Goal: Book appointment/travel/reservation

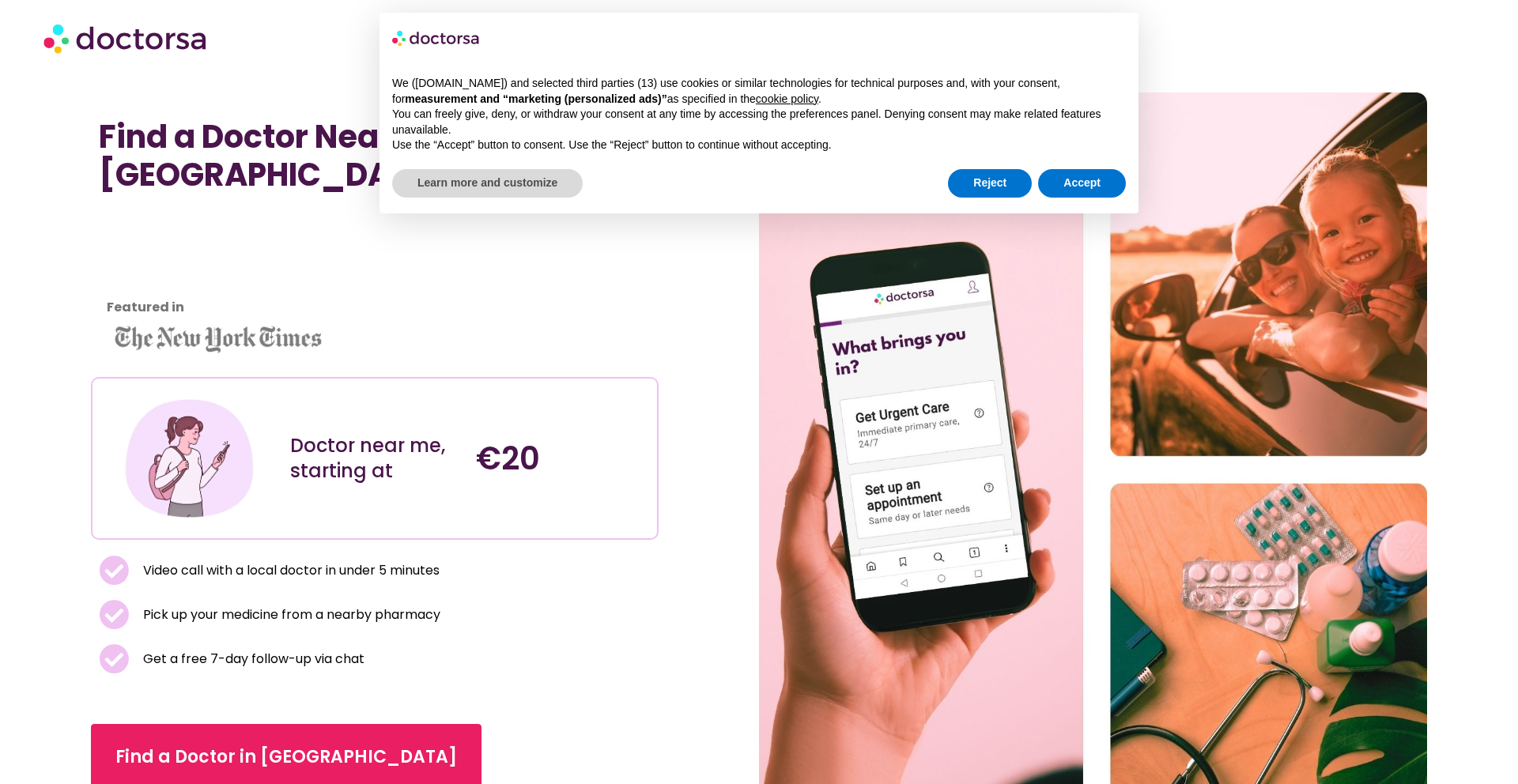
scroll to position [14, 0]
click at [961, 183] on button "Reject" at bounding box center [989, 183] width 84 height 28
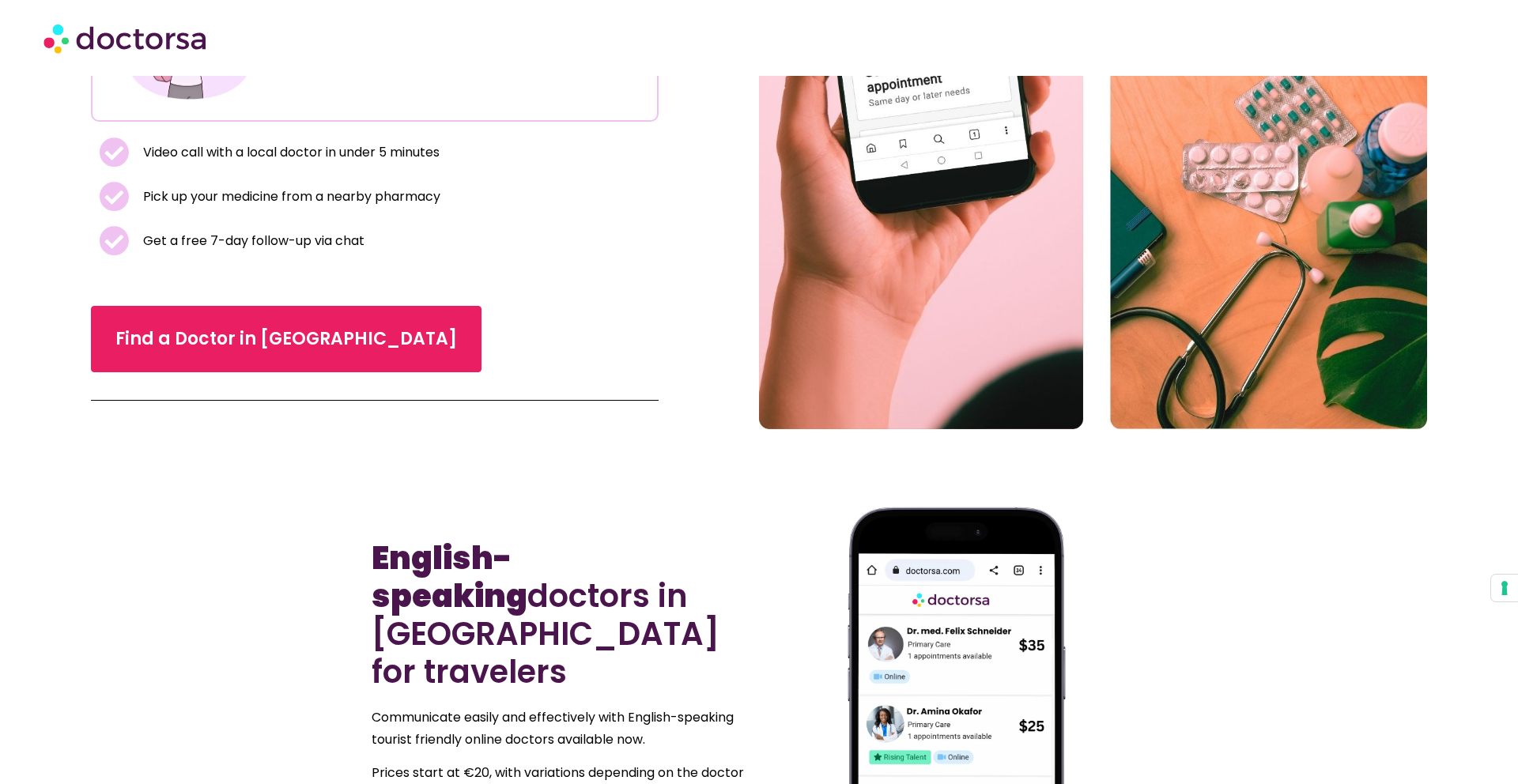
scroll to position [308, 0]
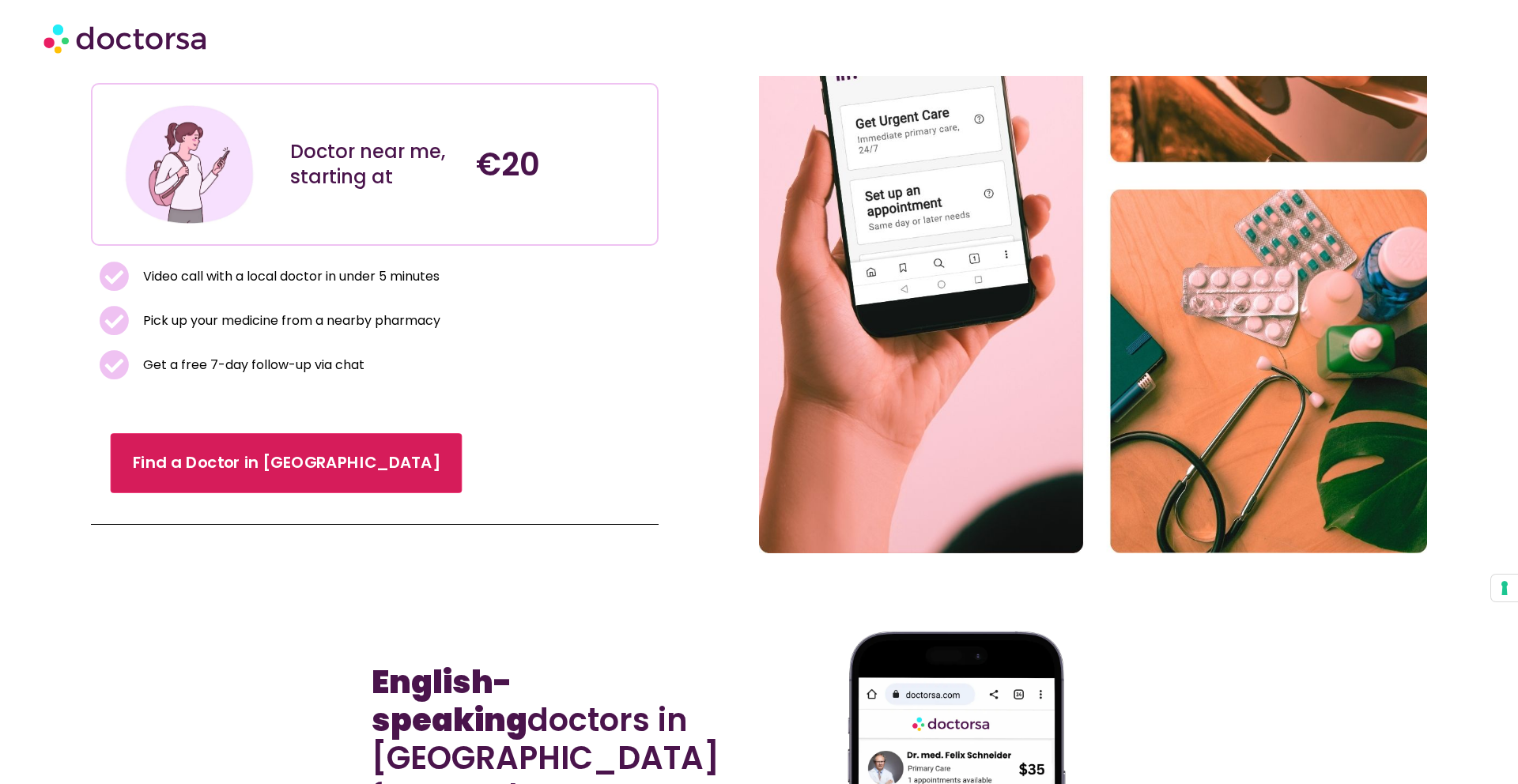
click at [264, 451] on span "Find a Doctor in [GEOGRAPHIC_DATA]" at bounding box center [287, 462] width 308 height 23
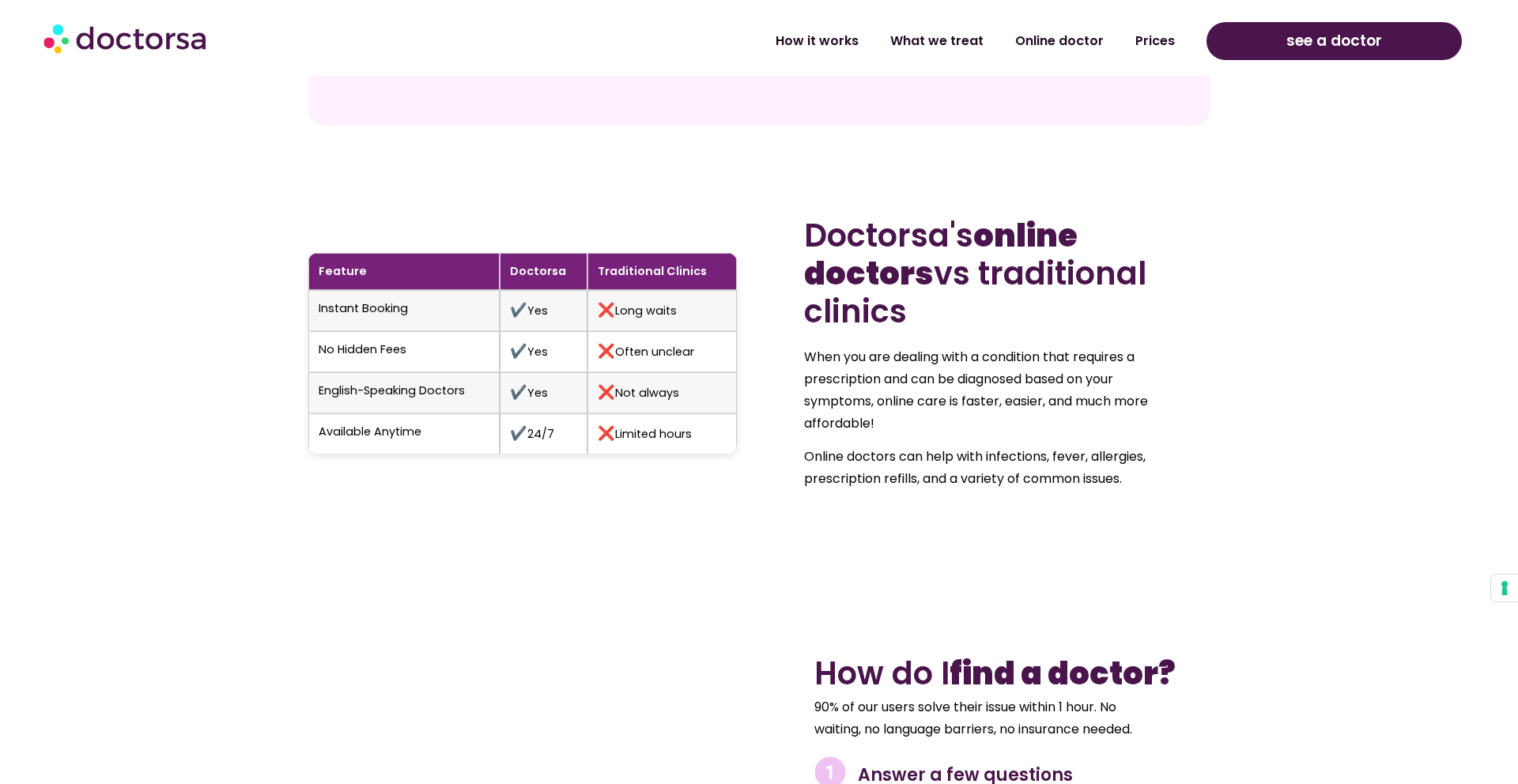
scroll to position [1707, 0]
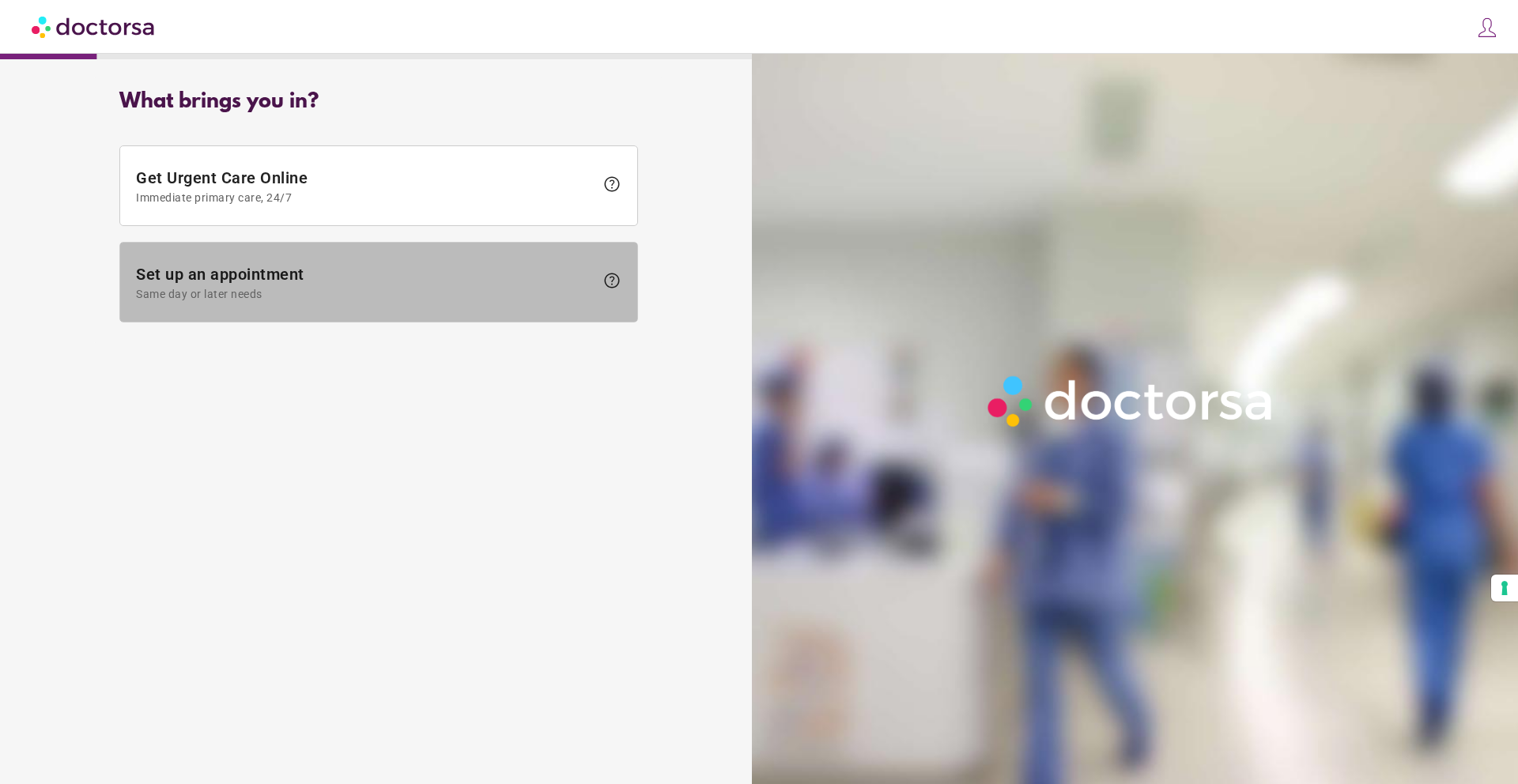
click at [478, 268] on span "Set up an appointment Same day or later needs" at bounding box center [365, 282] width 459 height 35
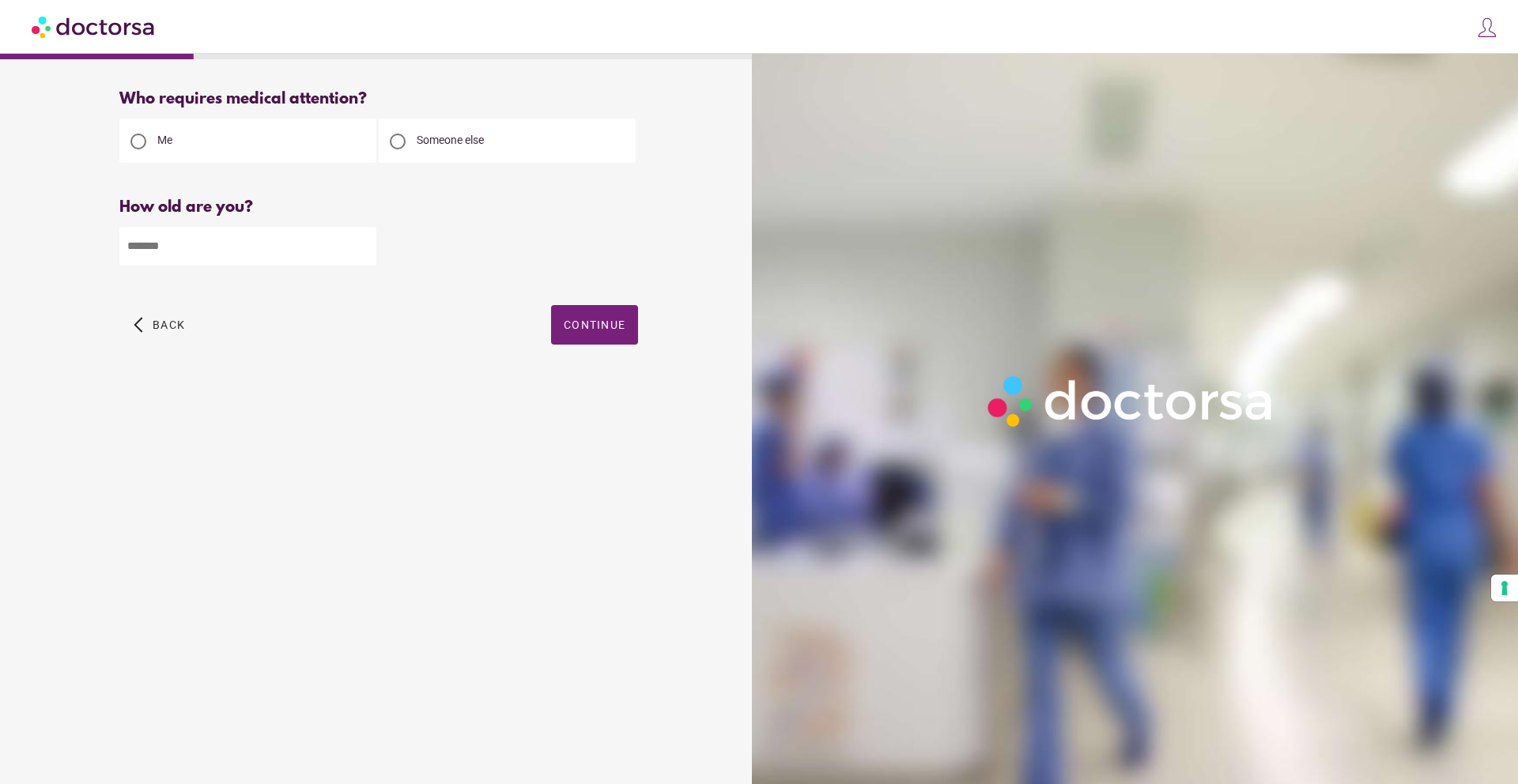
click at [299, 252] on input "number" at bounding box center [248, 246] width 257 height 39
type input "*"
type input "**"
click at [598, 328] on span "Continue" at bounding box center [594, 325] width 62 height 12
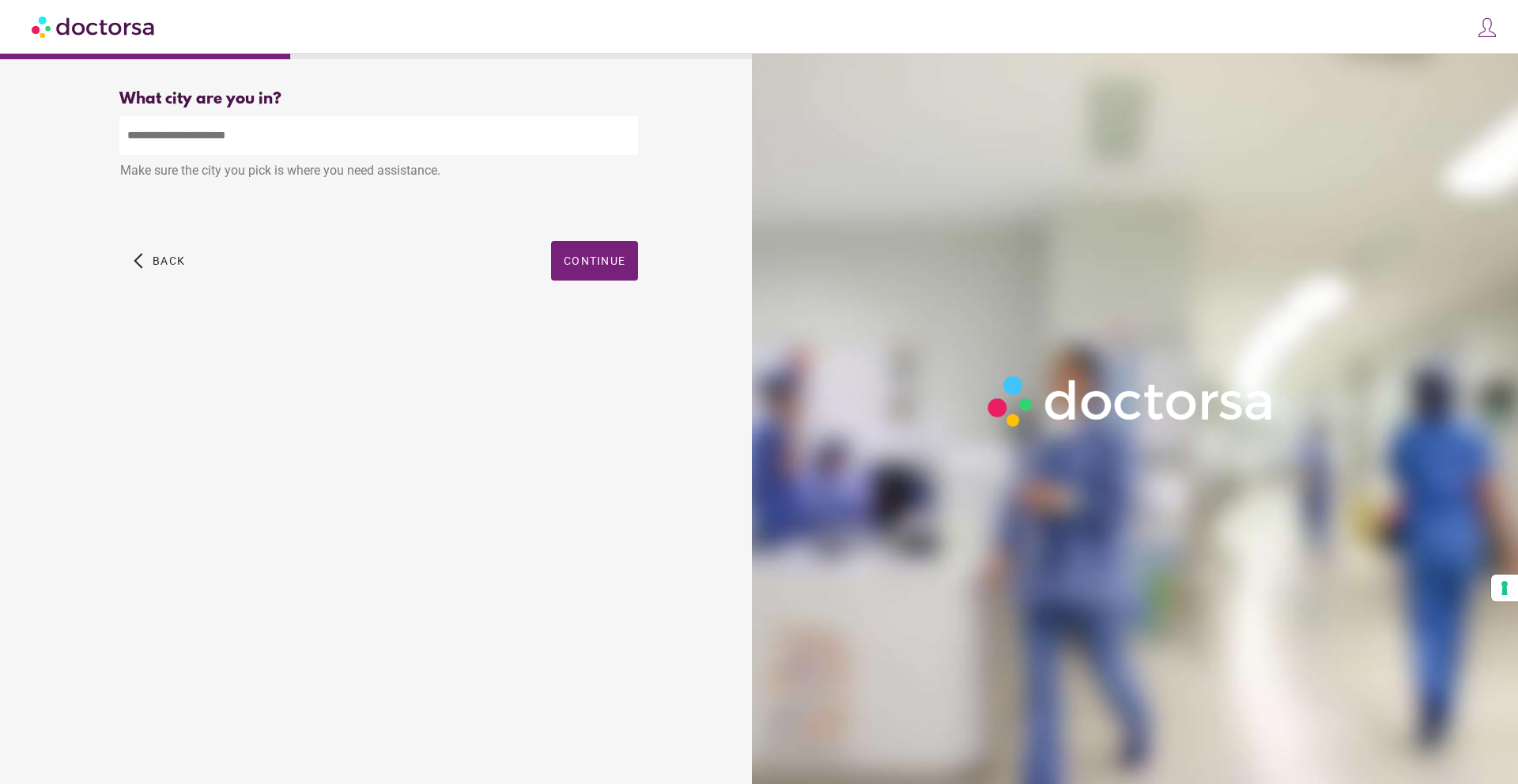
click at [383, 158] on div "Make sure the city you pick is where you need assistance." at bounding box center [379, 172] width 518 height 35
click at [383, 146] on input "text" at bounding box center [379, 135] width 518 height 39
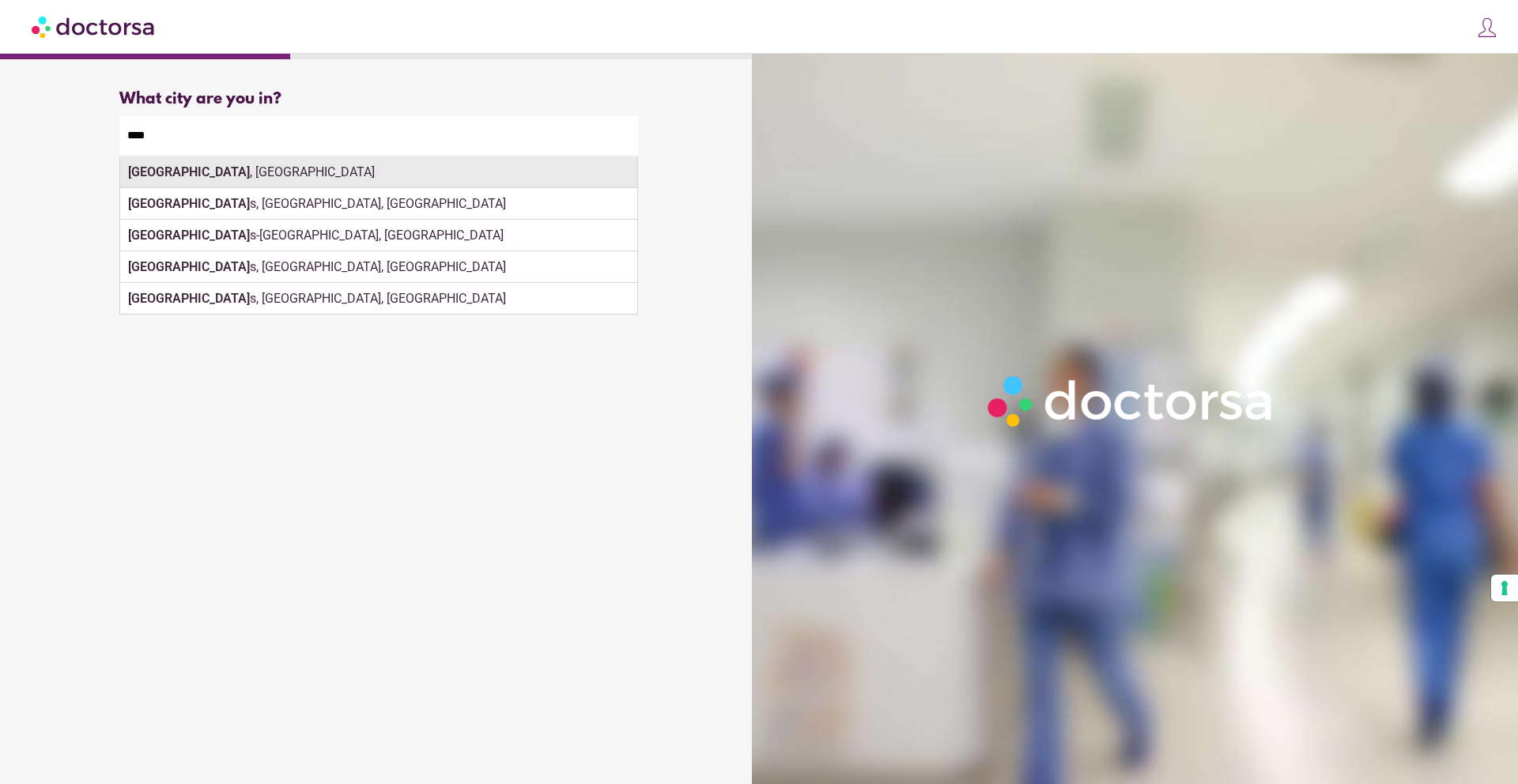
click at [340, 181] on div "Lyon , France" at bounding box center [379, 172] width 517 height 31
type input "**********"
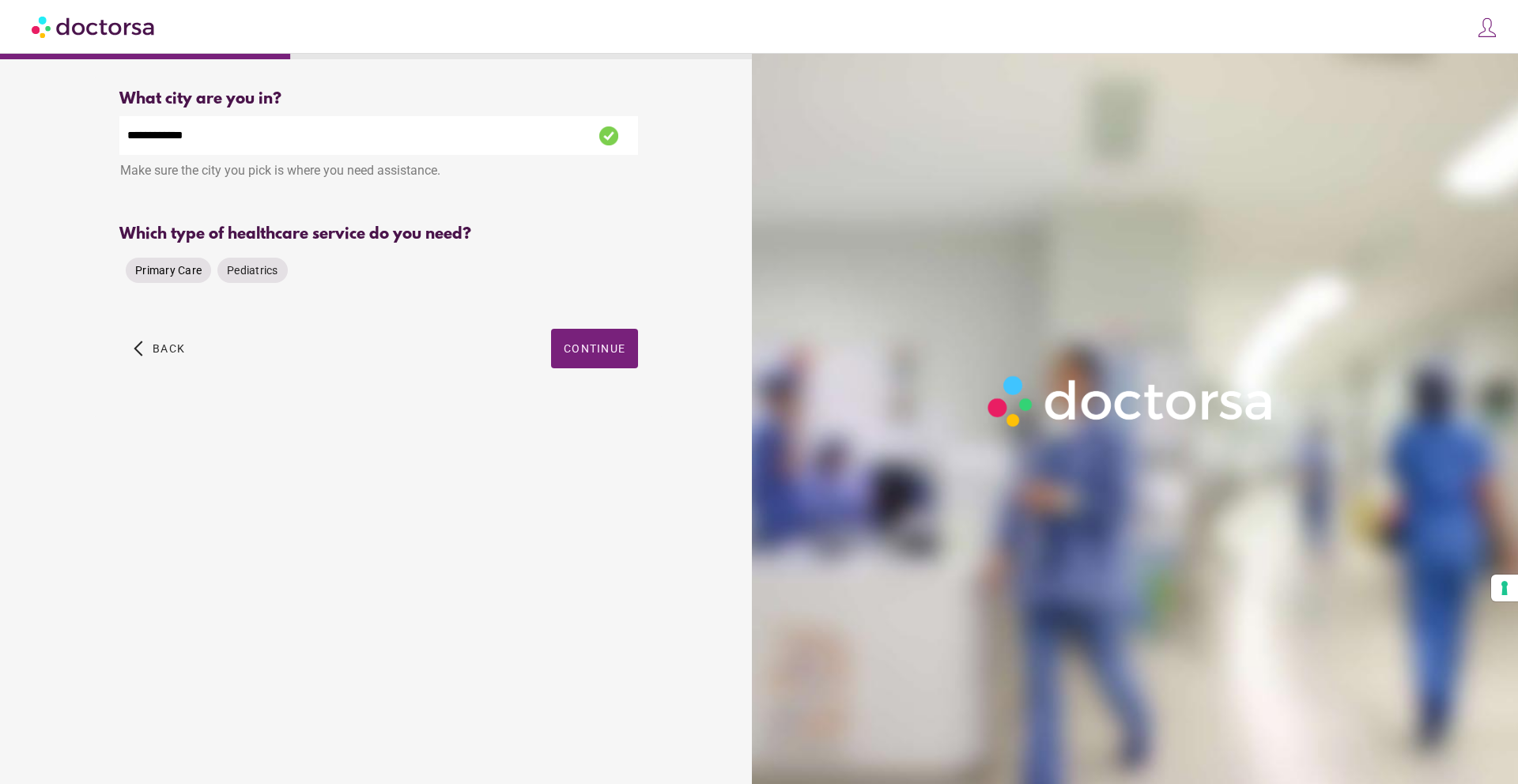
click at [181, 276] on span "Primary Care" at bounding box center [168, 270] width 66 height 12
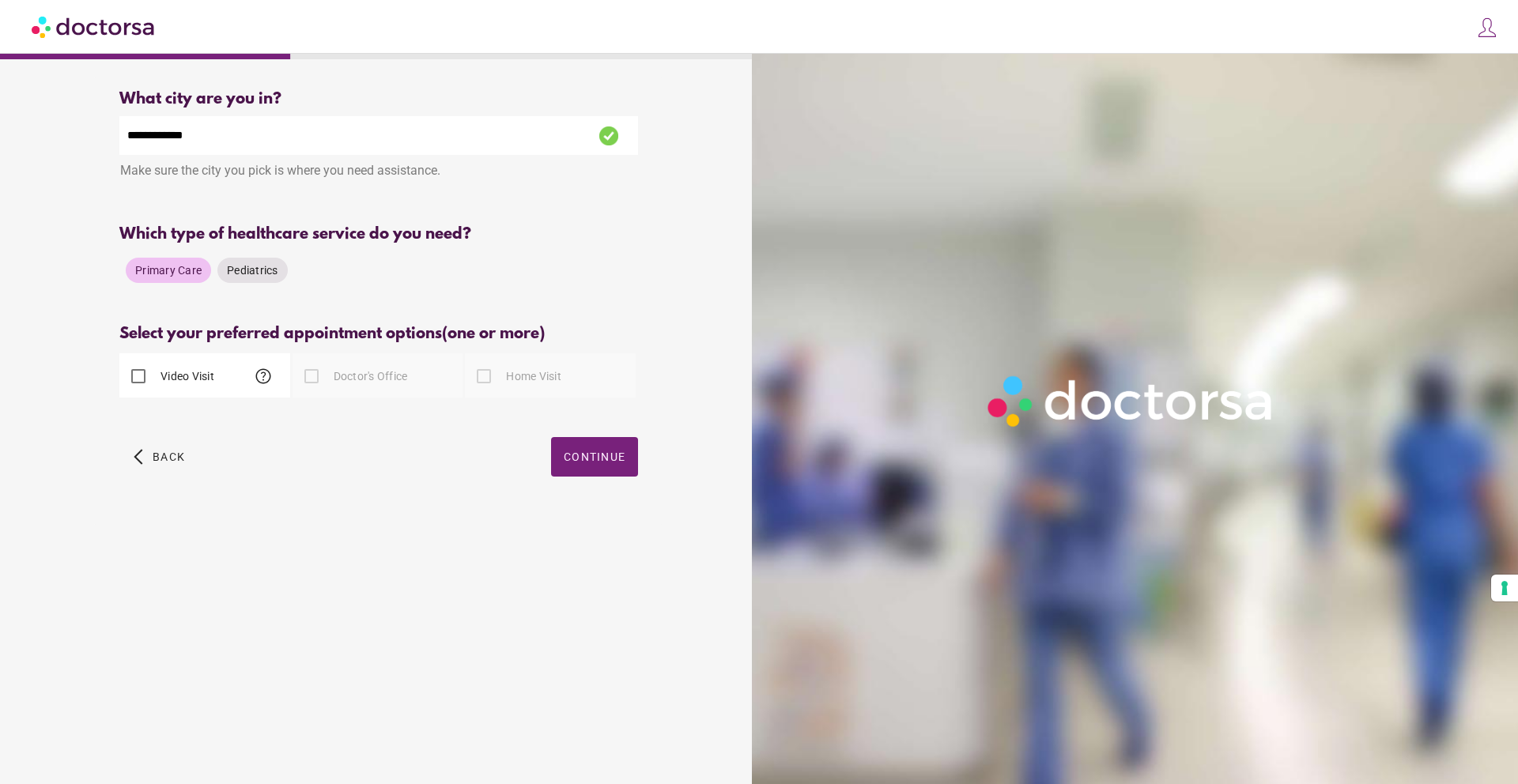
click at [375, 375] on label "Doctor's Office" at bounding box center [369, 376] width 78 height 16
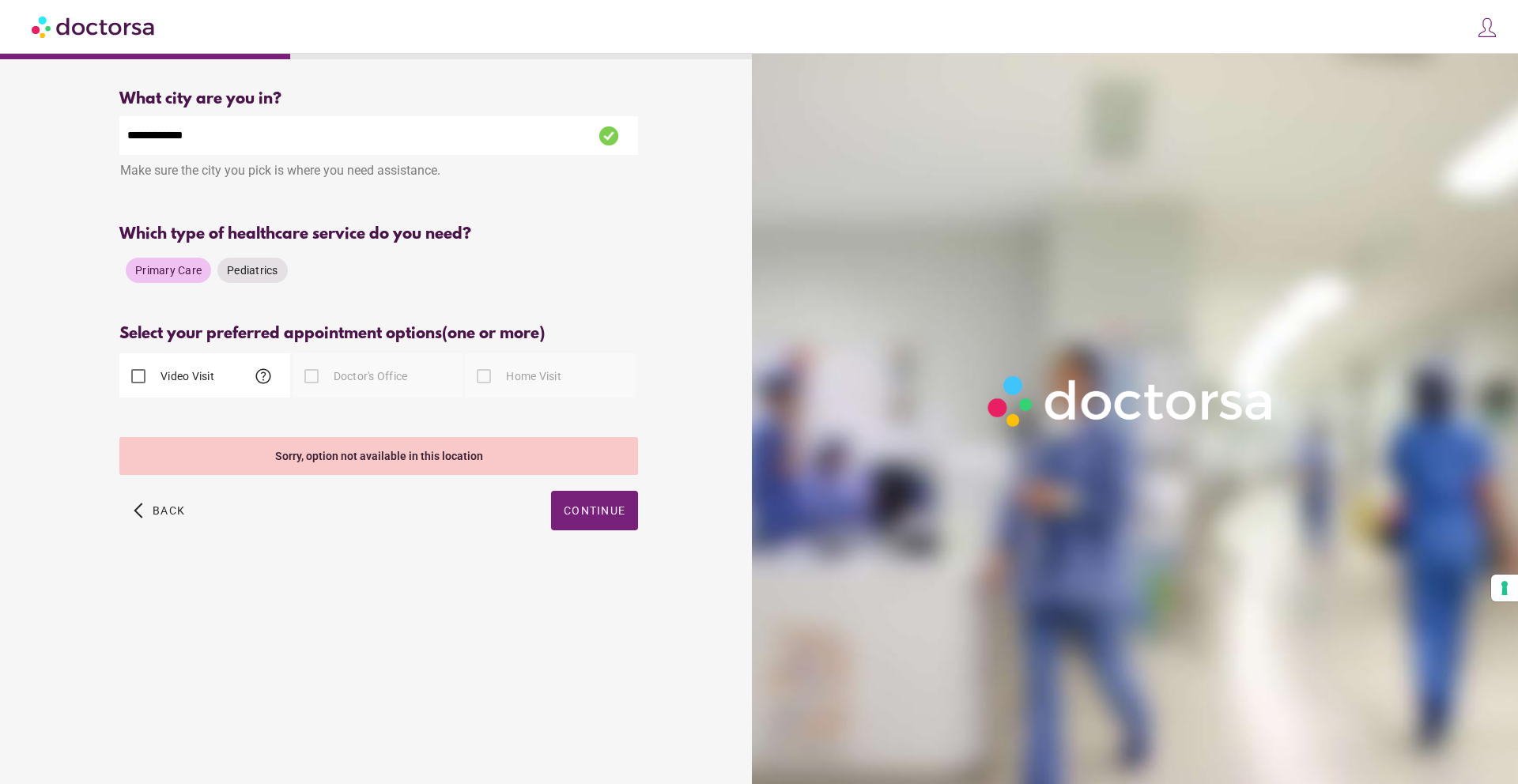
click at [495, 372] on div at bounding box center [483, 376] width 31 height 31
click at [178, 378] on label "Video Visit" at bounding box center [186, 376] width 57 height 16
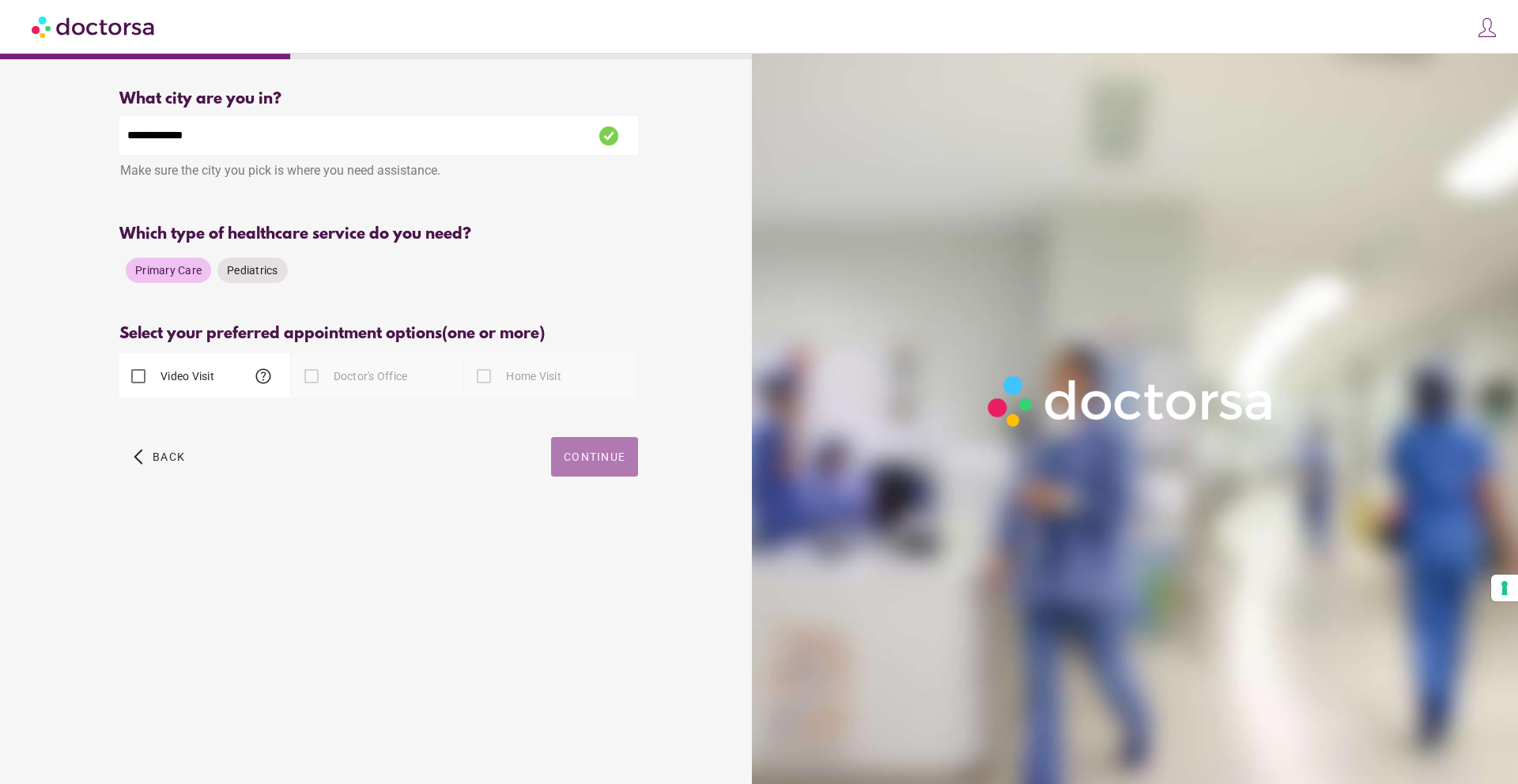
click at [578, 467] on span "button" at bounding box center [594, 457] width 87 height 40
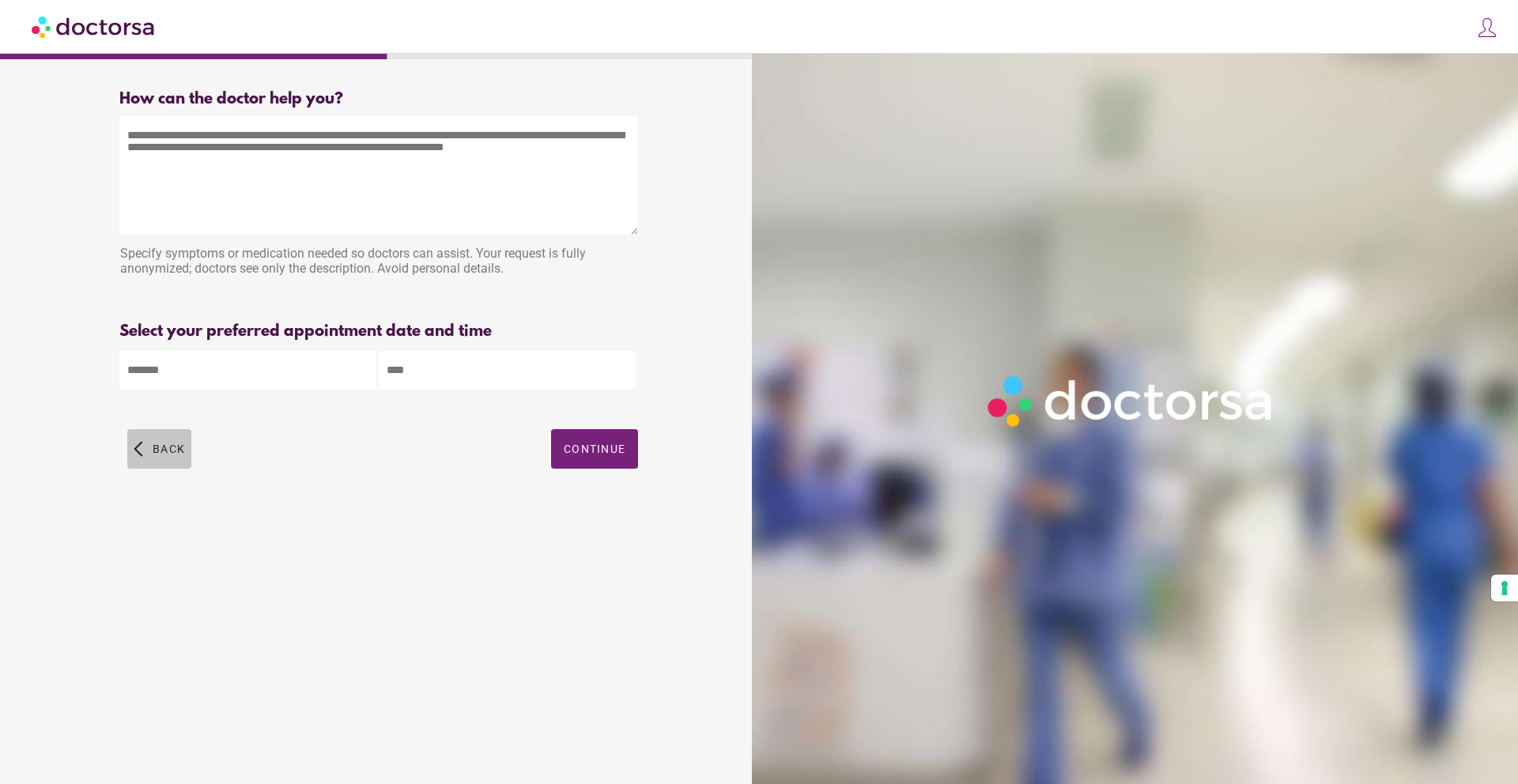
click at [140, 463] on span "button" at bounding box center [159, 449] width 64 height 40
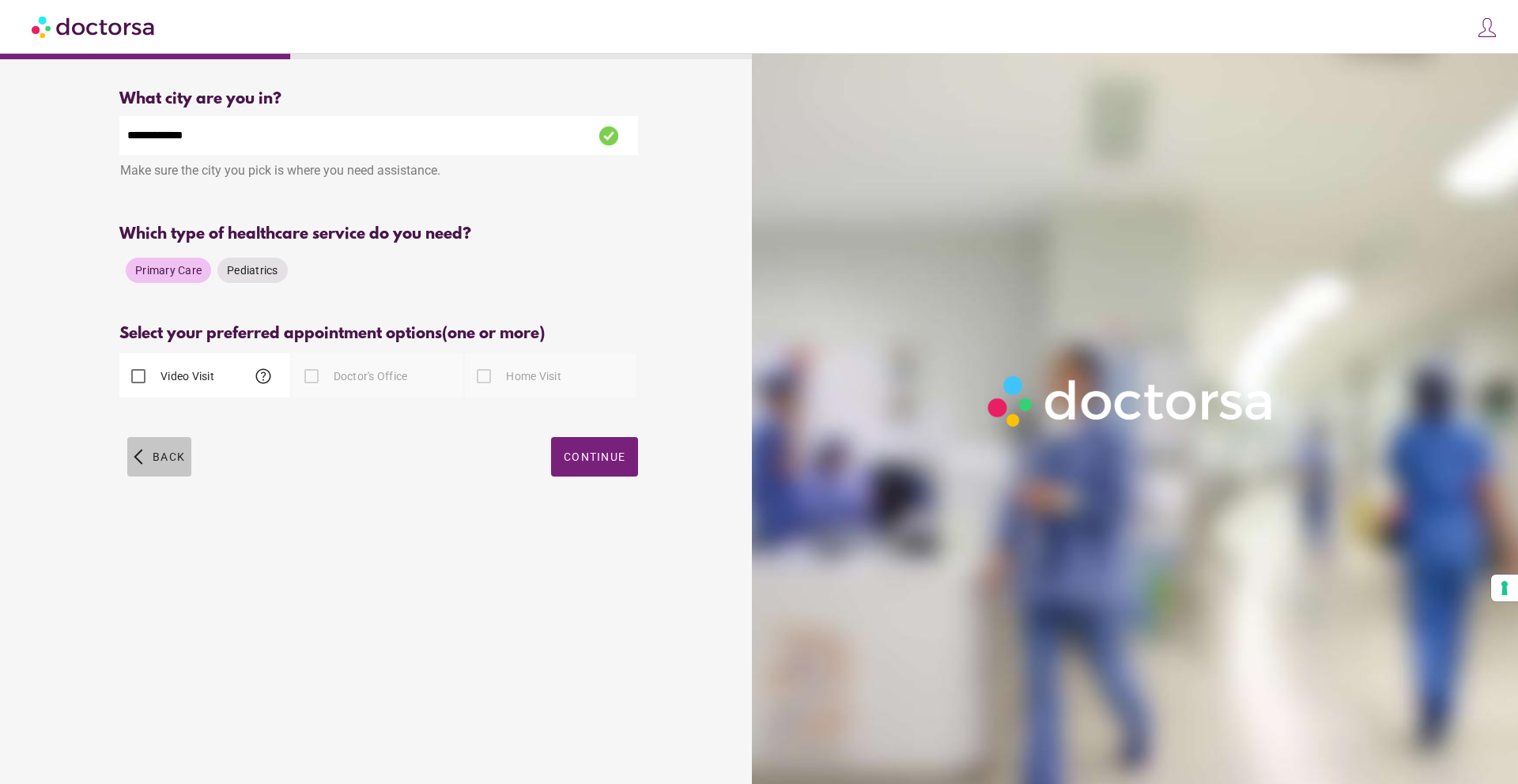
click at [140, 463] on span "button" at bounding box center [159, 457] width 64 height 40
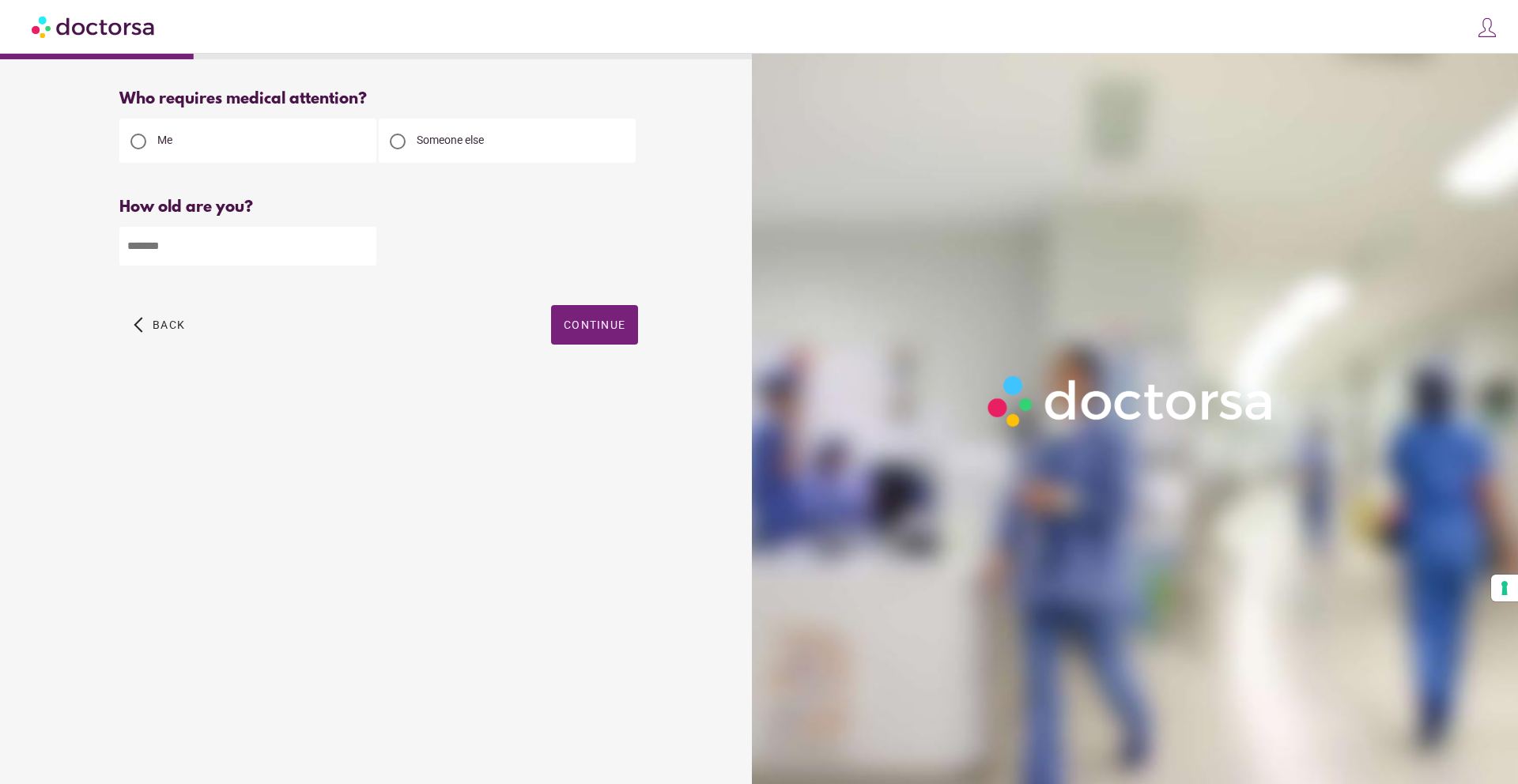
click at [140, 463] on div "What brings you in? Get Urgent Care Online Immediate primary care, 24/7 help Se…" at bounding box center [378, 413] width 741 height 670
